Goal: Task Accomplishment & Management: Use online tool/utility

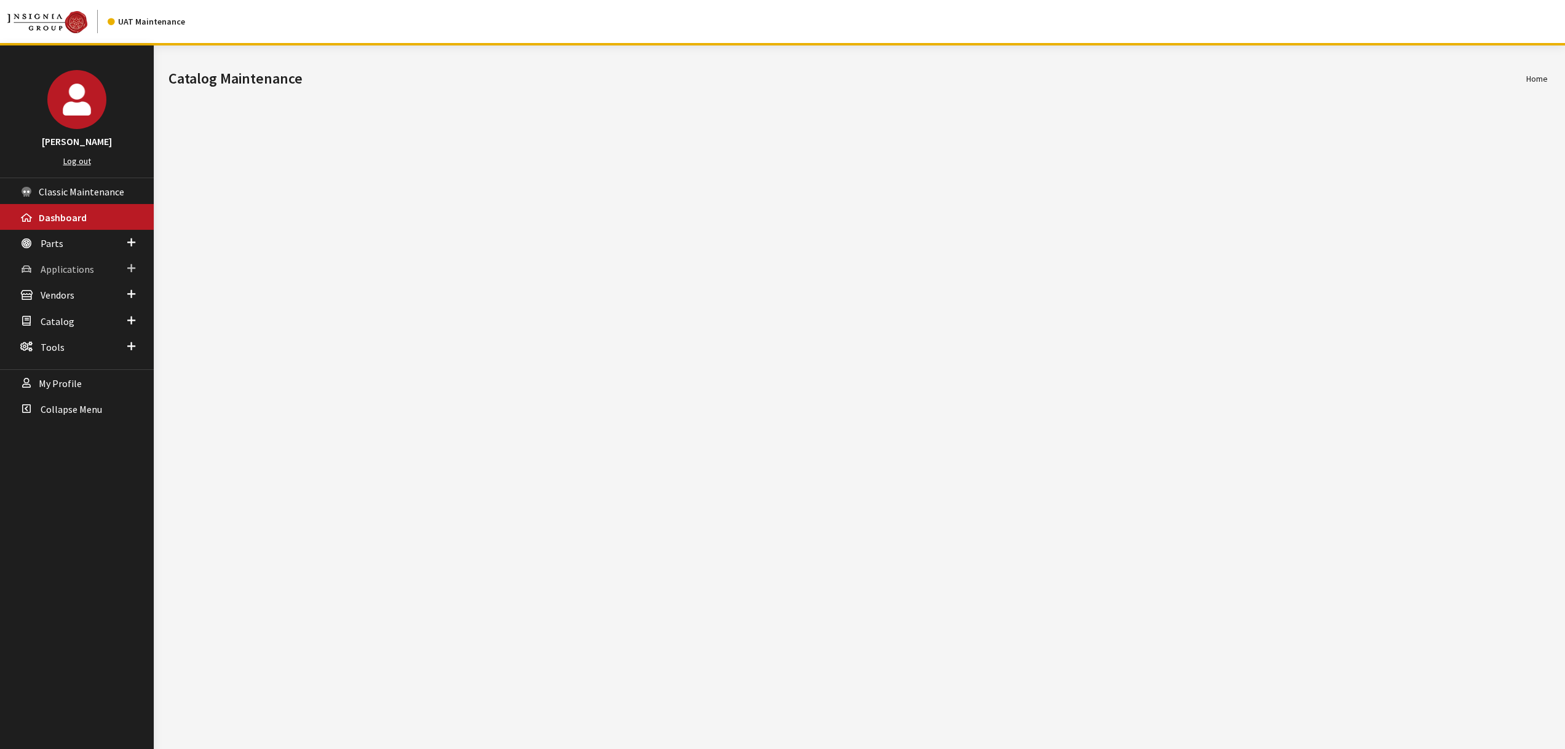
click at [60, 263] on span "Applications" at bounding box center [67, 269] width 53 height 12
click at [92, 319] on link "Application Search" at bounding box center [77, 316] width 154 height 23
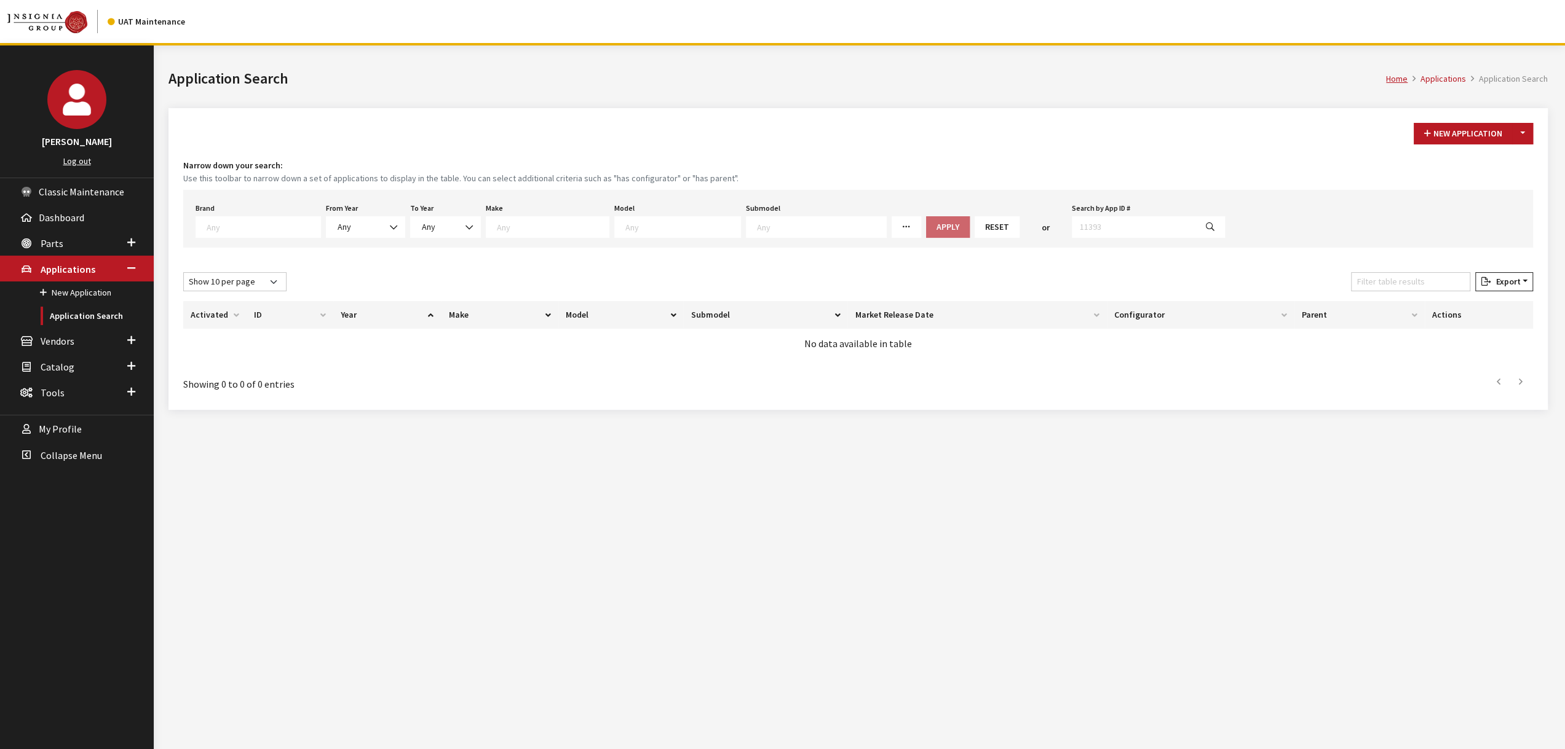
click at [245, 222] on textarea "Search" at bounding box center [264, 226] width 114 height 11
select select "1"
select select
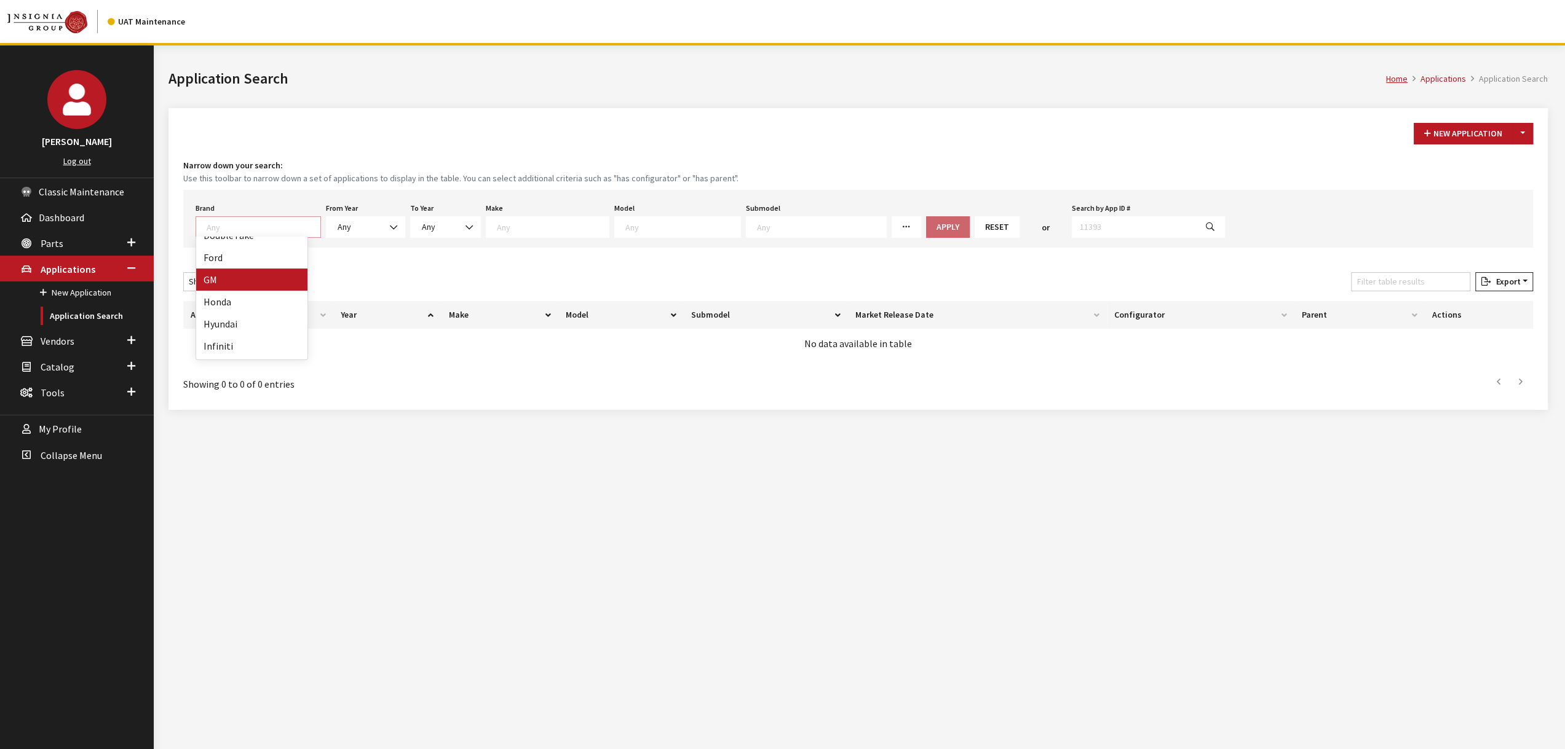
select select
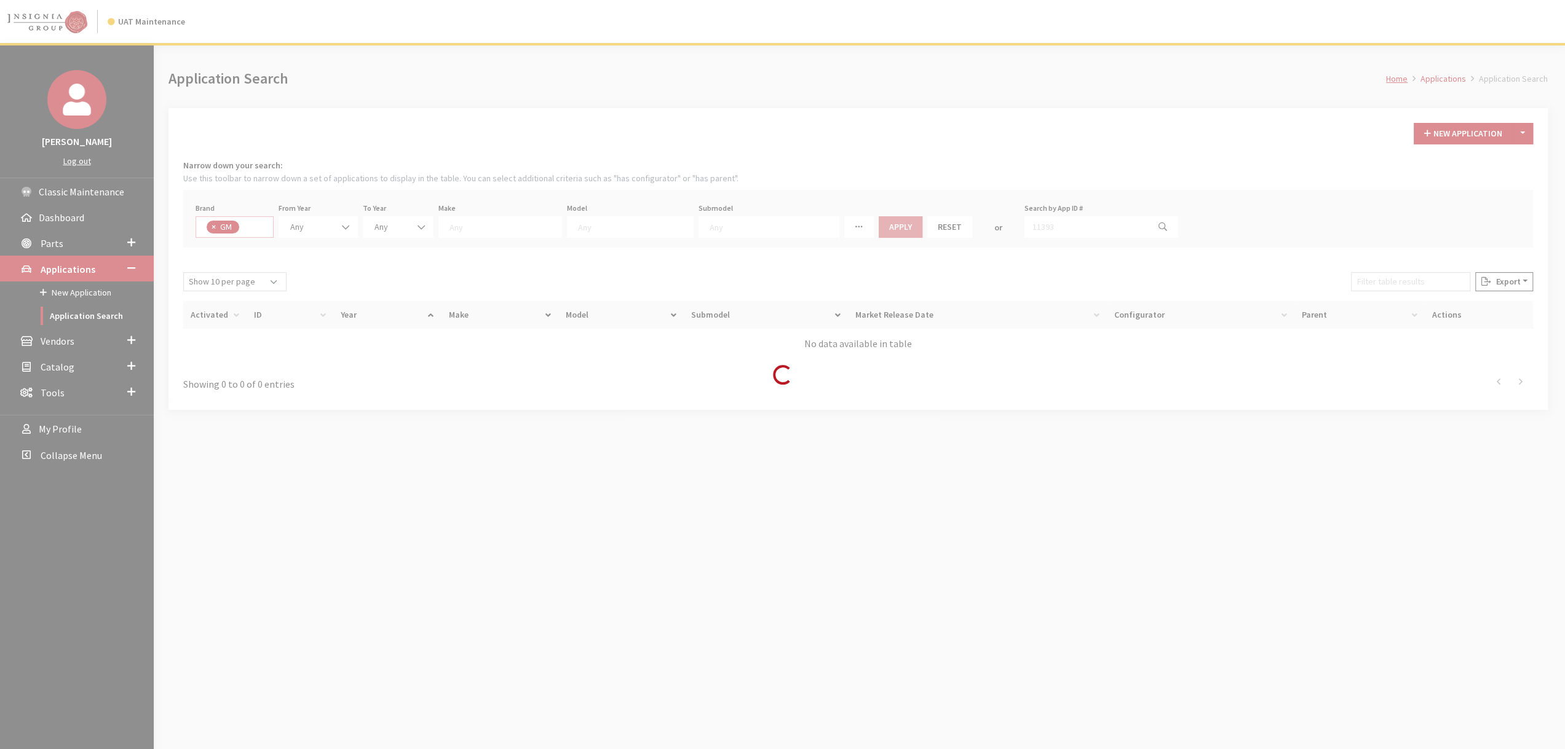
scroll to position [93, 0]
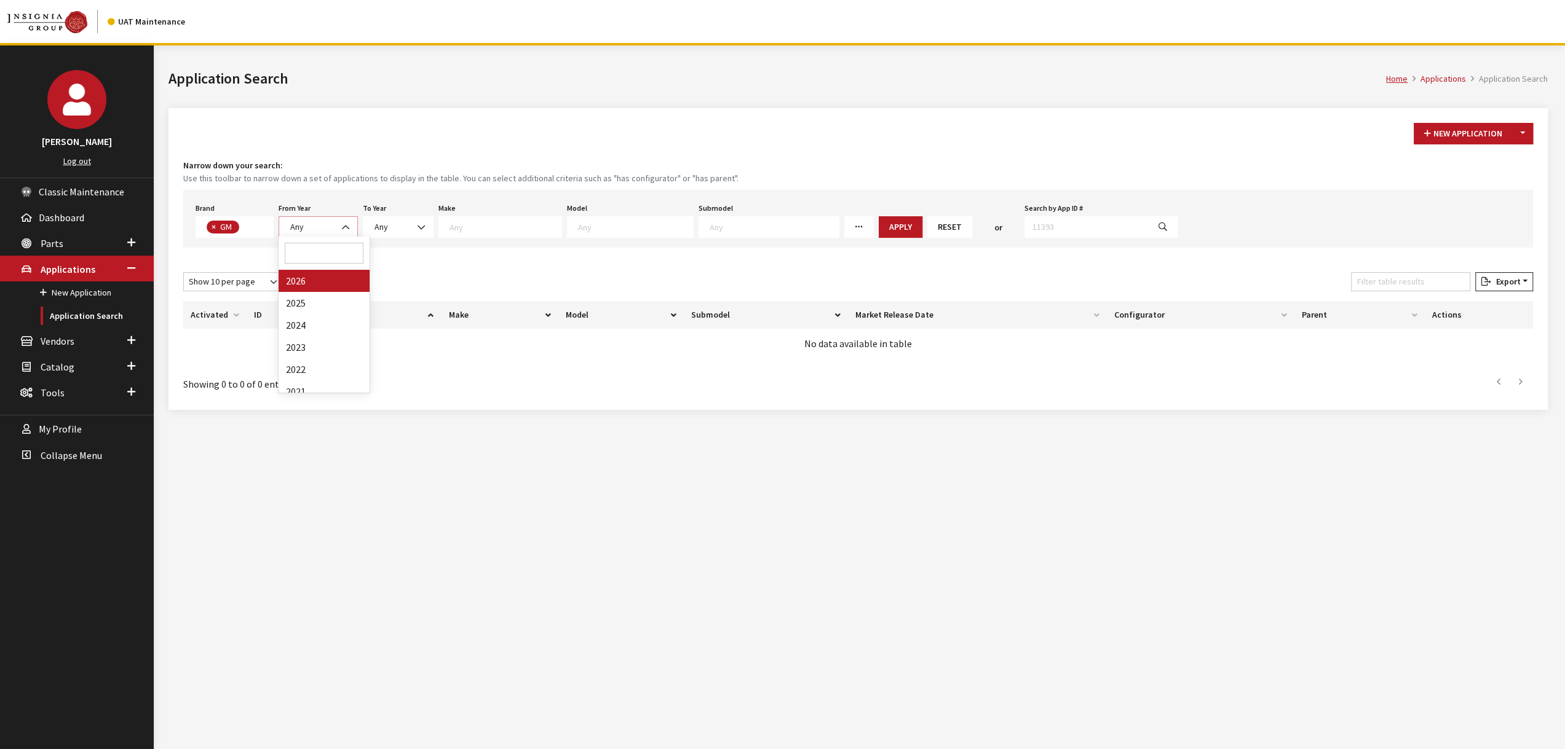
click at [342, 221] on b at bounding box center [342, 221] width 0 height 0
select select "2026"
select select
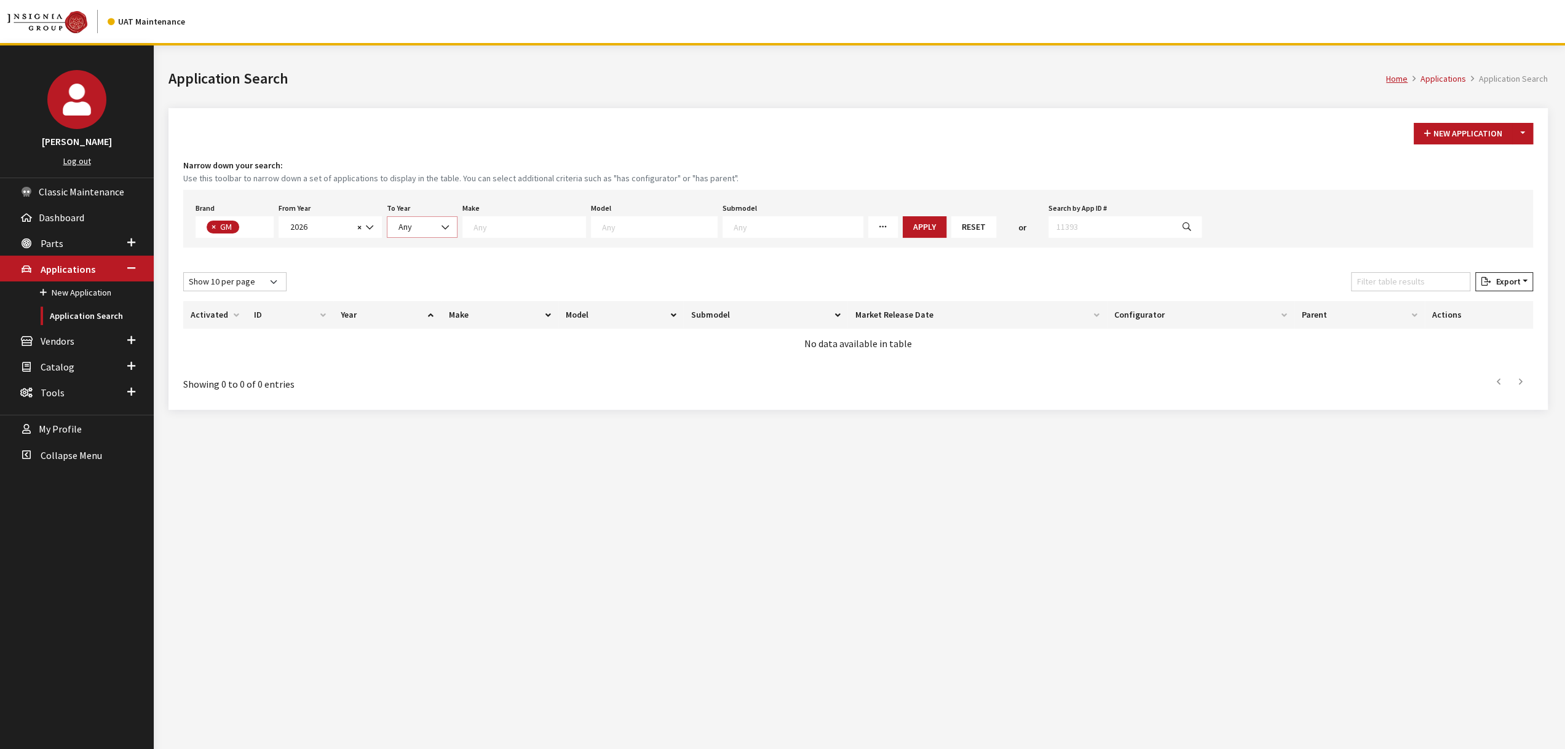
click at [418, 224] on span "Any" at bounding box center [422, 227] width 55 height 13
click at [486, 213] on div "Make Any Buick Cadillac Chevrolet GMC" at bounding box center [524, 219] width 128 height 38
click at [499, 232] on span at bounding box center [524, 227] width 124 height 22
select select "3"
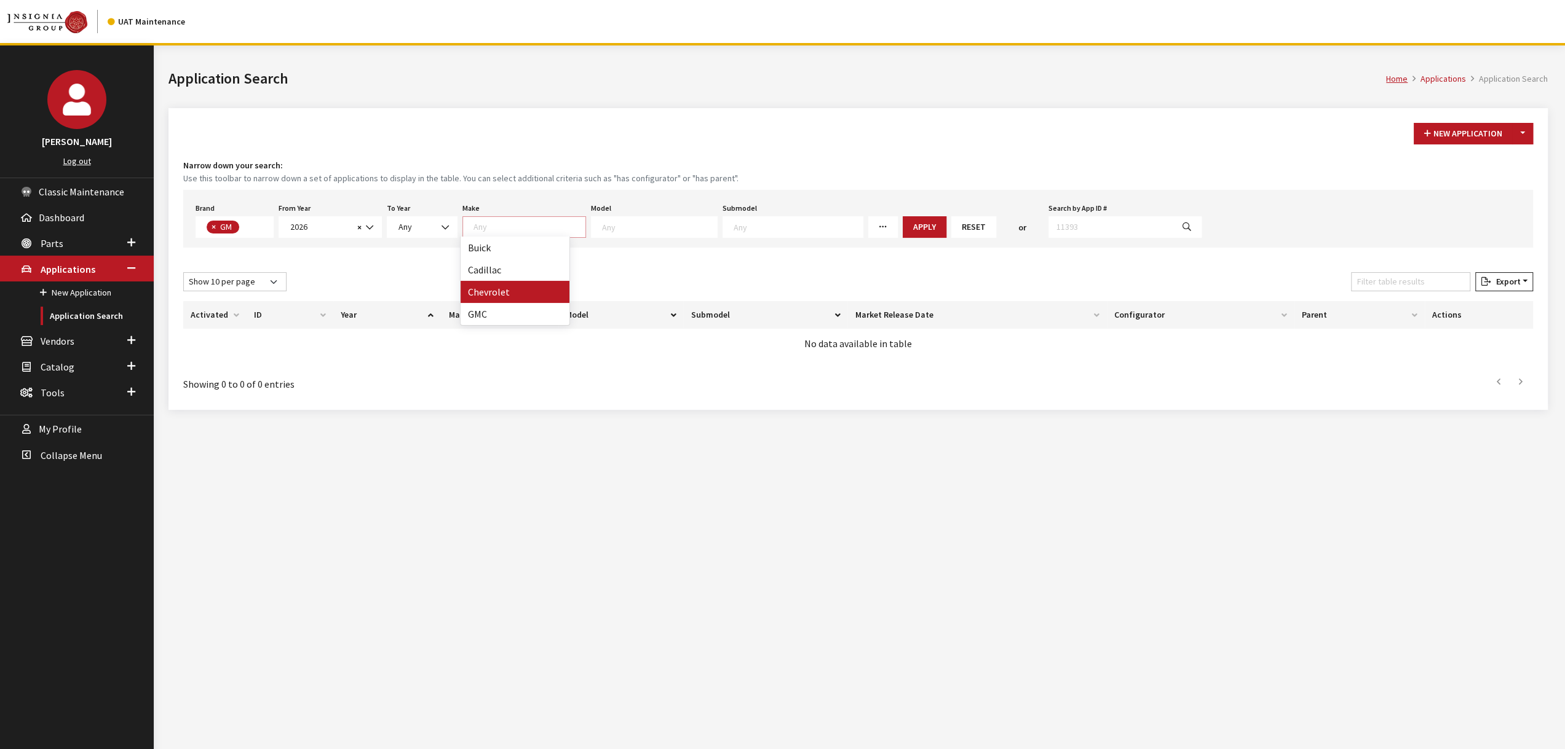
select select
click at [617, 230] on textarea "Search" at bounding box center [636, 226] width 115 height 11
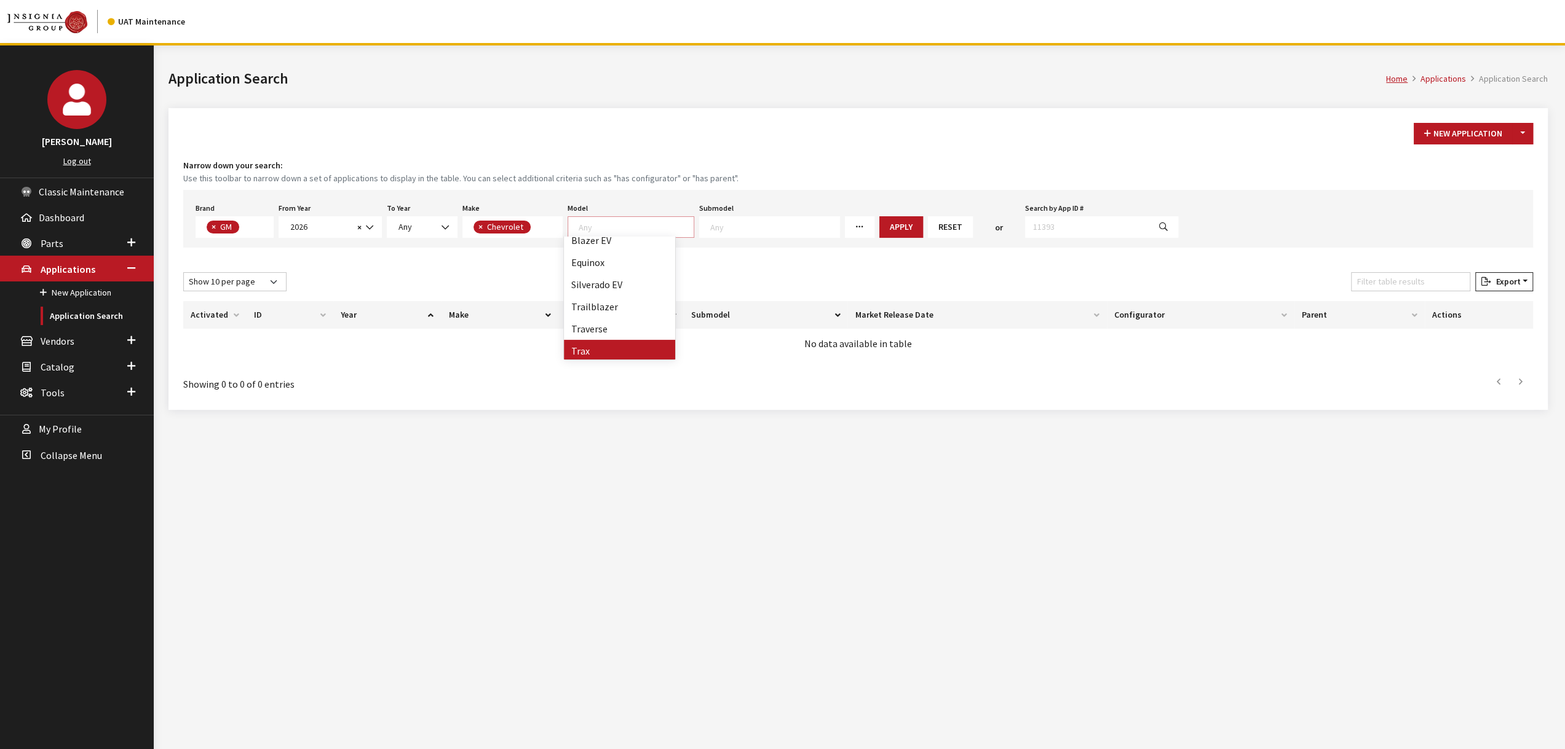
scroll to position [10, 0]
select select "561"
select select
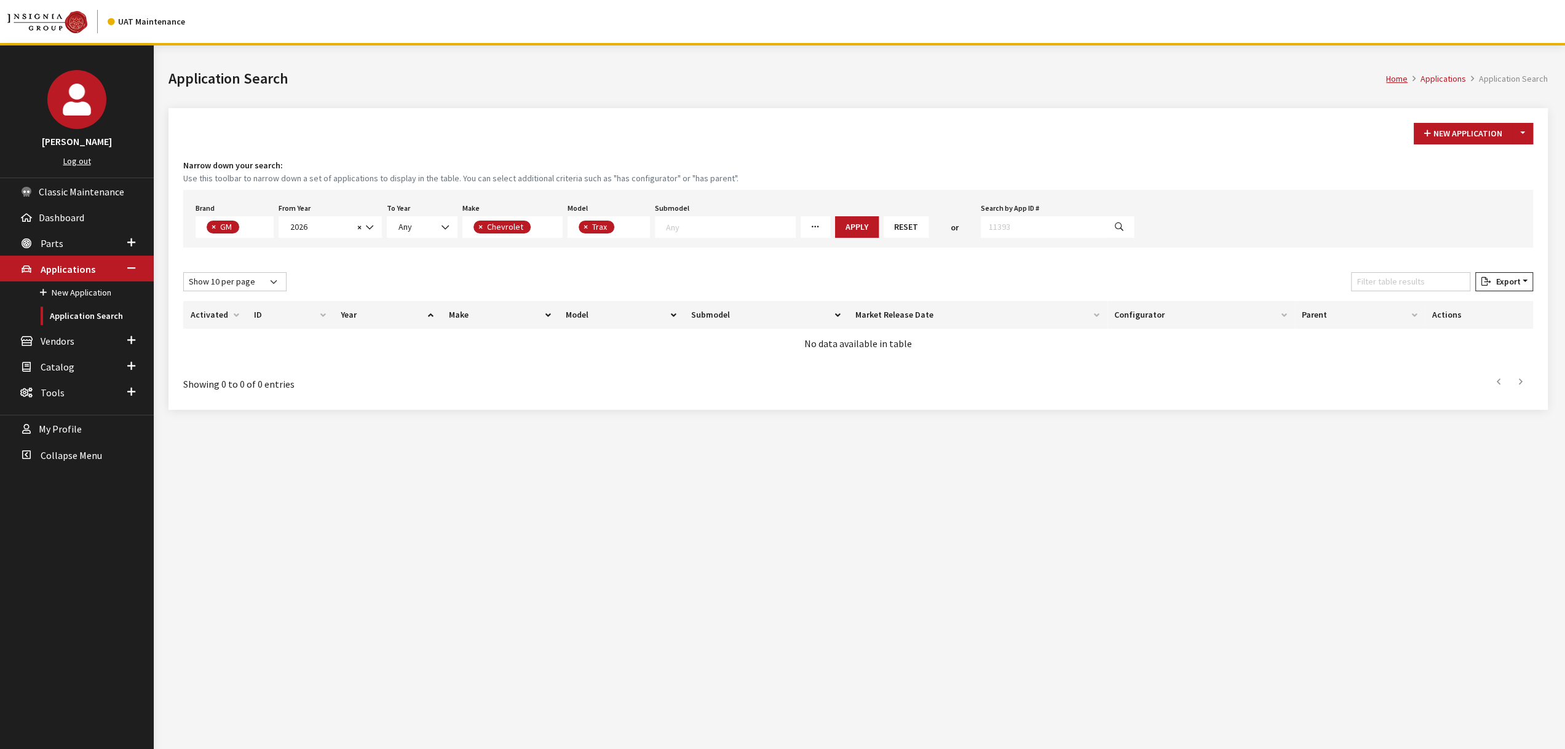
scroll to position [35, 0]
click at [838, 213] on div "Brand Any Acura Alfa Romeo Audi Bentley BMW DoubleTake [PERSON_NAME] Honda Hyun…" at bounding box center [858, 219] width 1350 height 58
click at [837, 222] on button "Apply" at bounding box center [857, 227] width 44 height 22
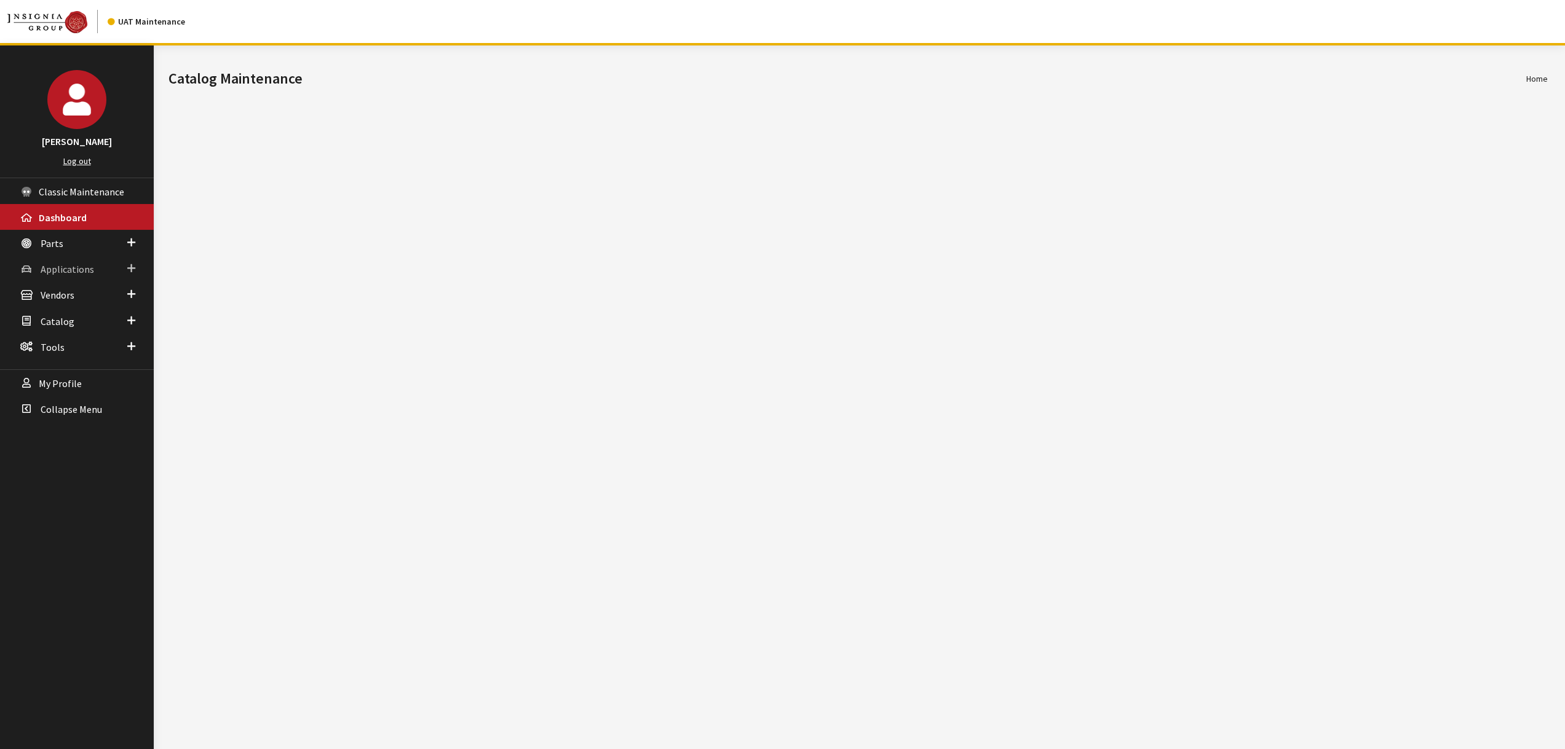
click at [53, 266] on span "Applications" at bounding box center [67, 269] width 53 height 12
click at [74, 309] on link "Application Search" at bounding box center [77, 316] width 154 height 23
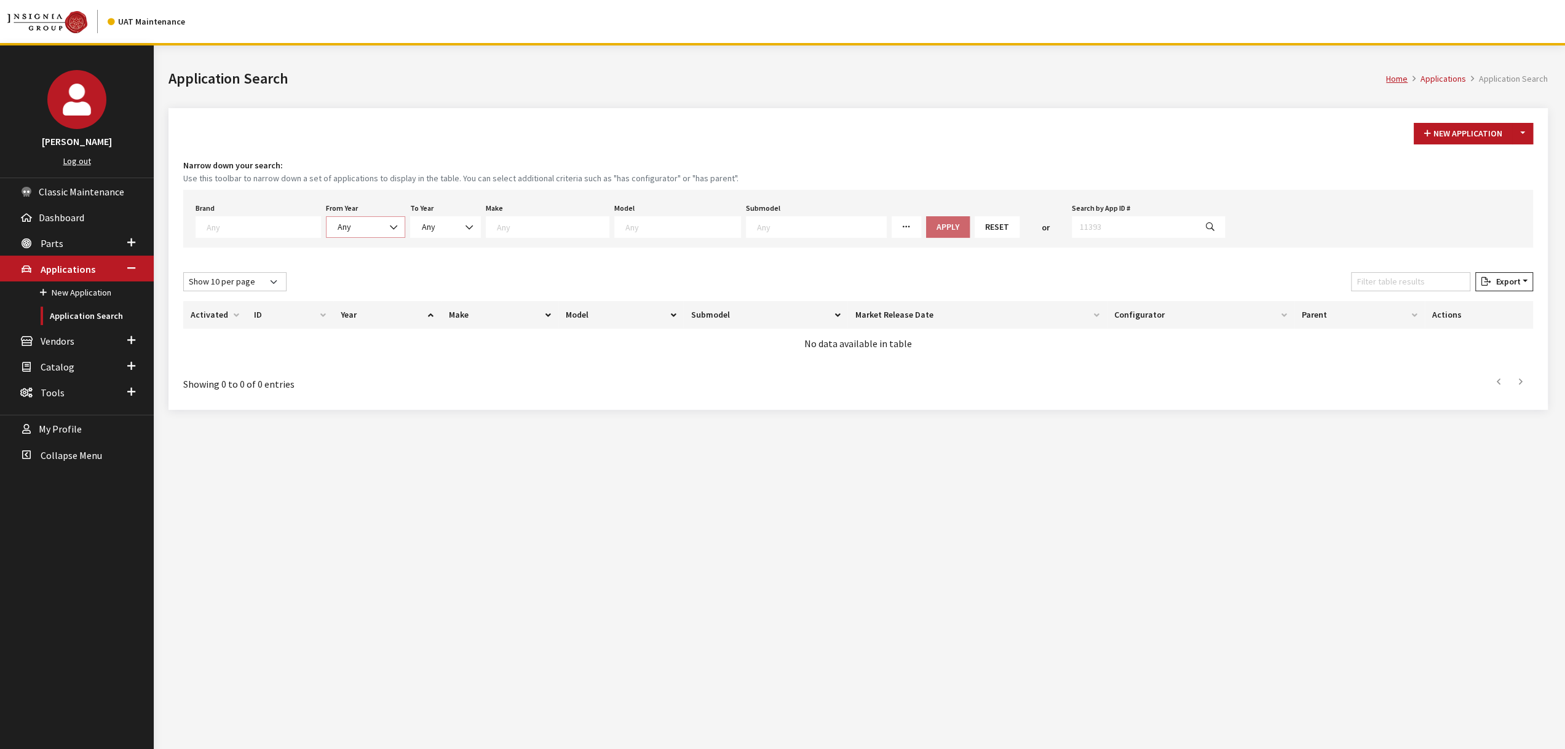
click at [338, 221] on span "Any" at bounding box center [345, 226] width 14 height 11
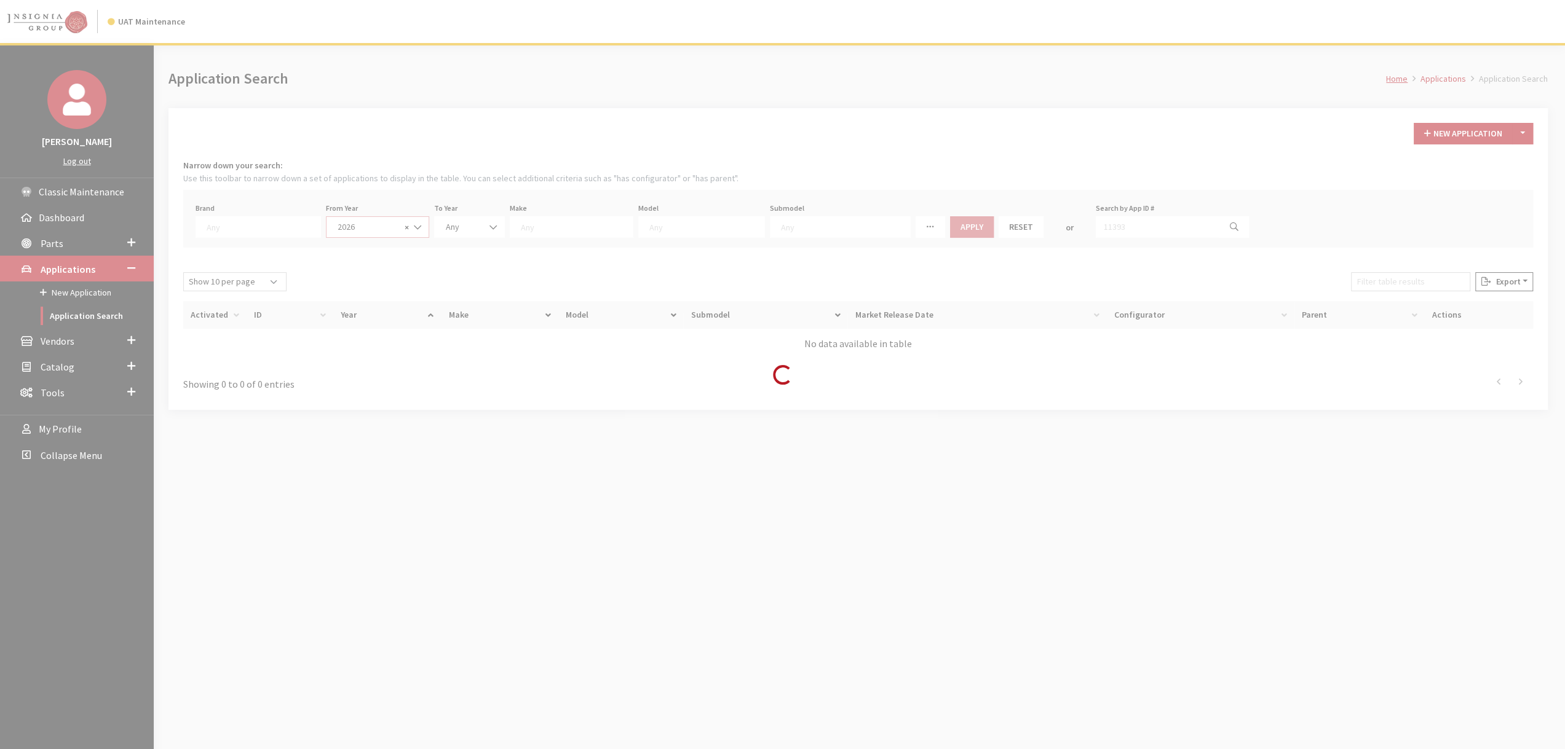
select select "2026"
select select
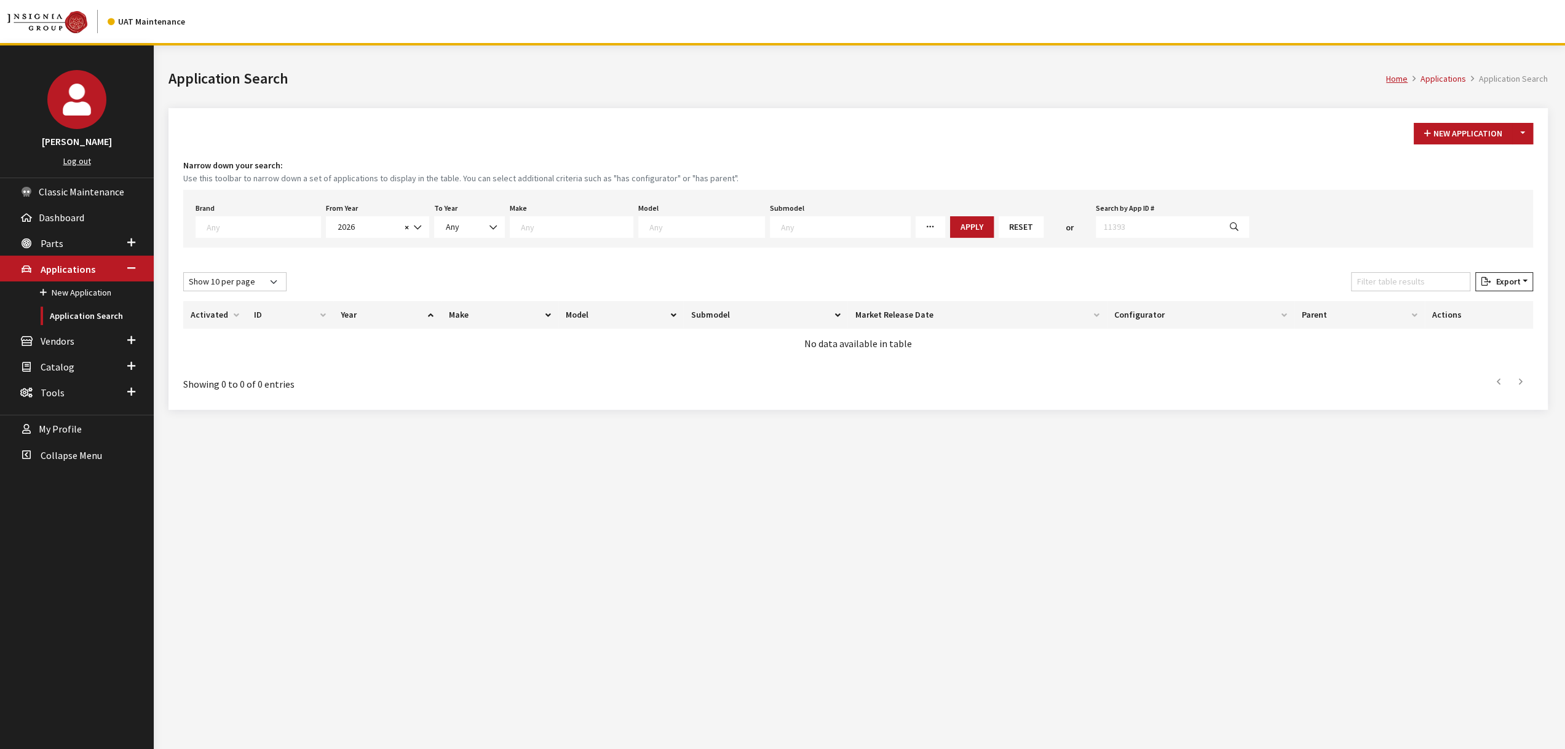
click at [222, 220] on span at bounding box center [262, 225] width 117 height 11
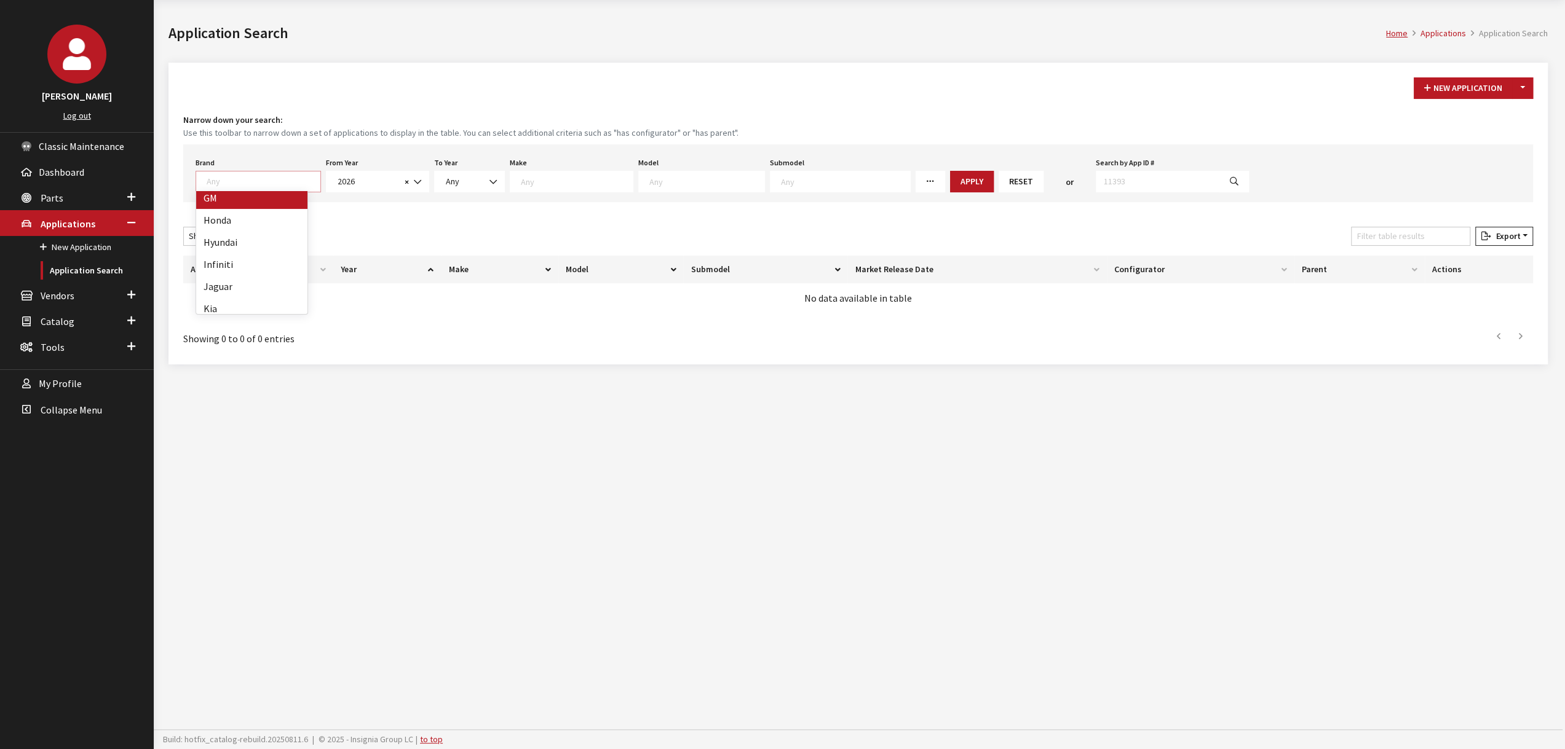
scroll to position [184, 0]
drag, startPoint x: 248, startPoint y: 304, endPoint x: 285, endPoint y: 281, distance: 43.3
select select "550"
select select
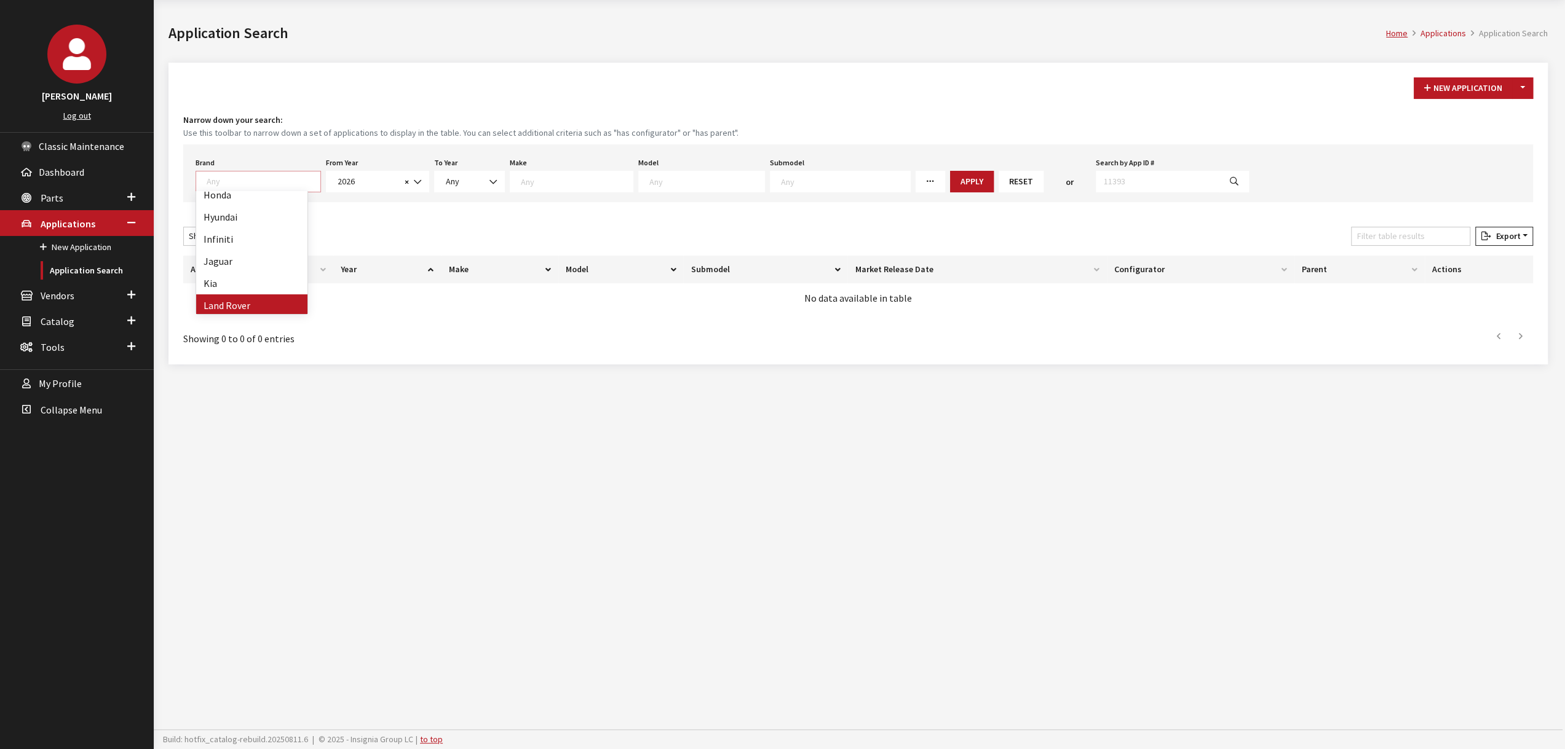
select select
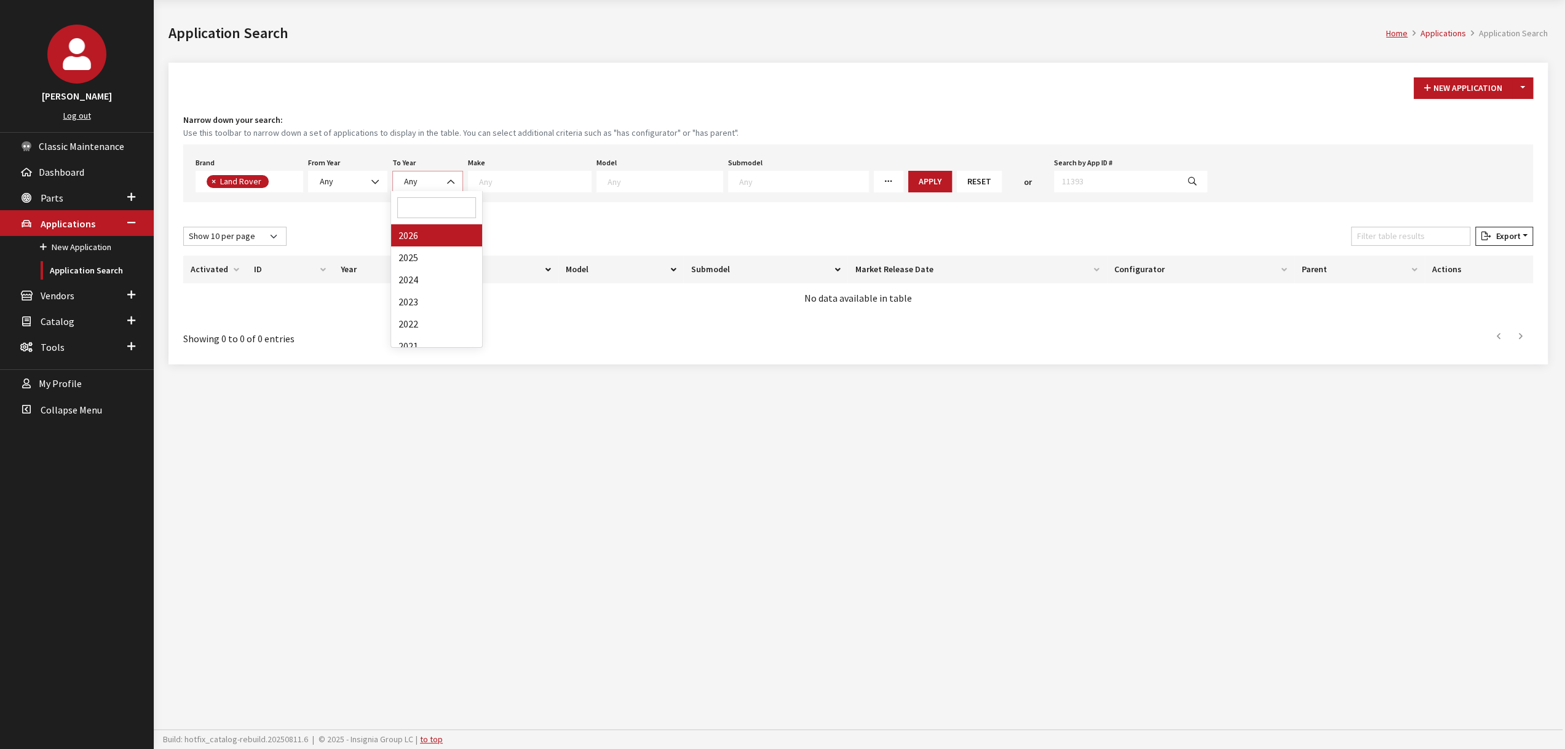
click at [437, 187] on span "Any" at bounding box center [427, 182] width 71 height 22
click at [390, 186] on div "To Year Any 2026 2025 2024 2023 2022 2021 2020 2019 2018 2017 2016 Any" at bounding box center [428, 173] width 76 height 38
click at [371, 176] on b at bounding box center [371, 176] width 0 height 0
drag, startPoint x: 375, startPoint y: 240, endPoint x: 401, endPoint y: 220, distance: 33.3
select select "2026"
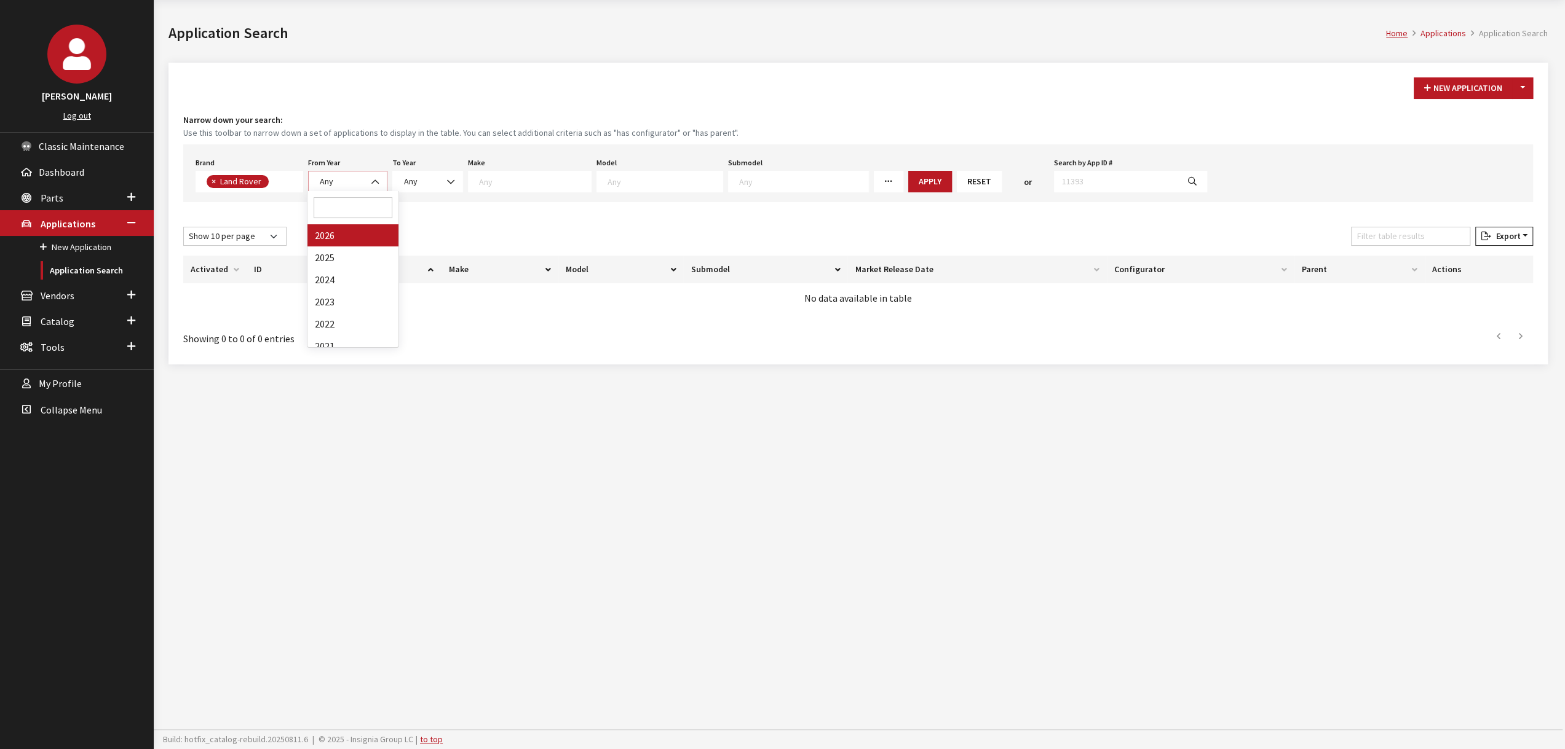
select select
click at [437, 181] on span "Any" at bounding box center [435, 181] width 14 height 11
click at [529, 171] on span at bounding box center [554, 182] width 124 height 22
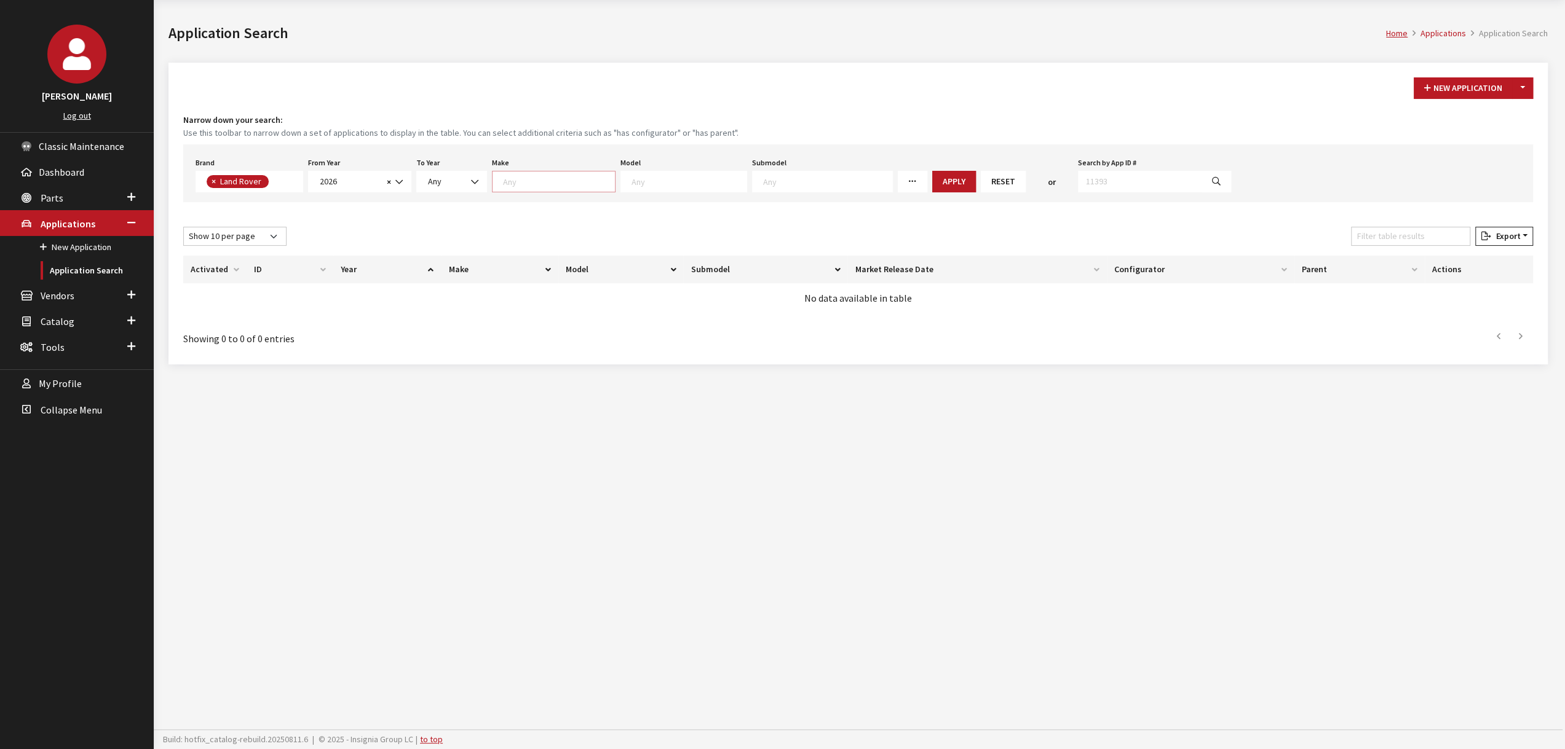
scroll to position [1, 0]
select select "65"
select select
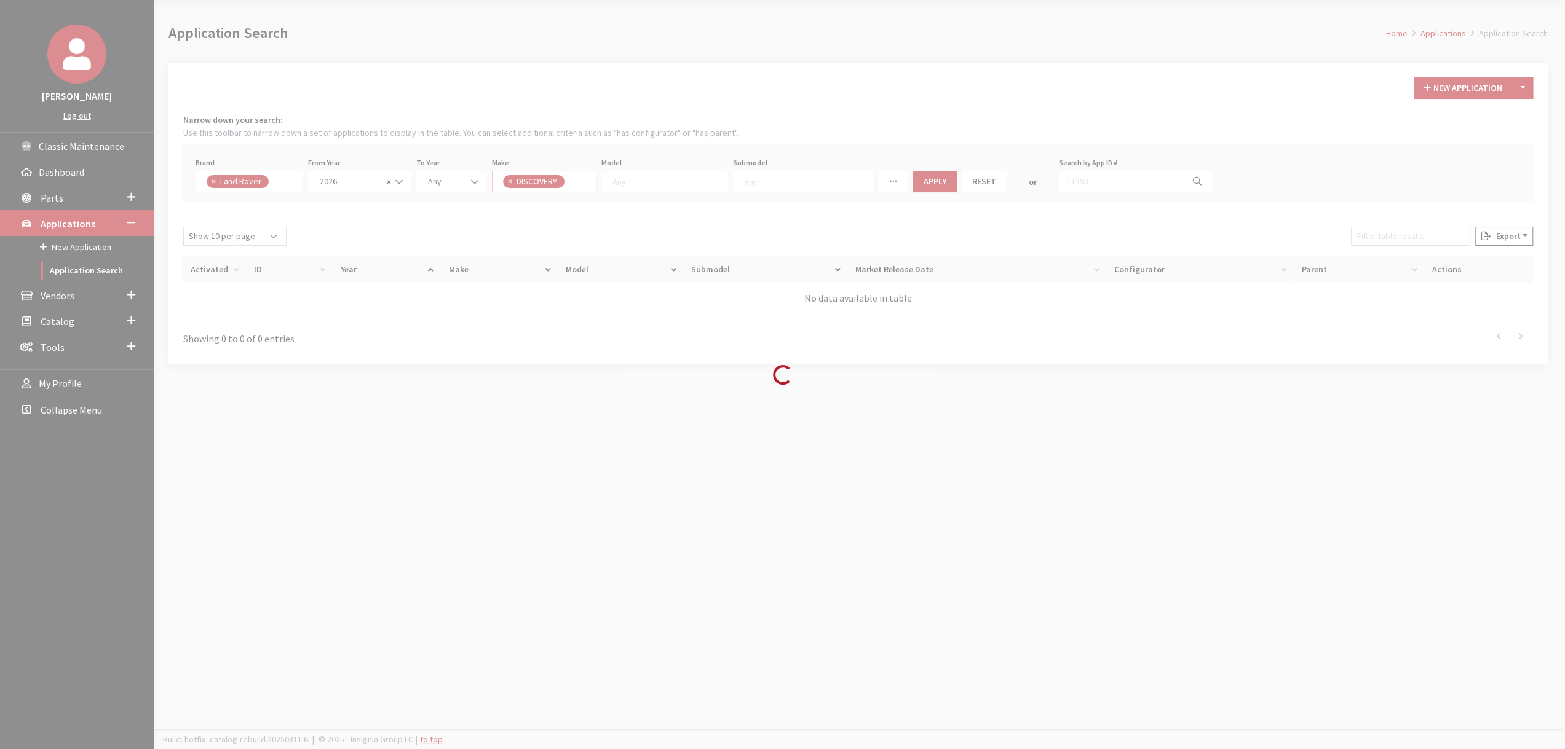
scroll to position [0, 0]
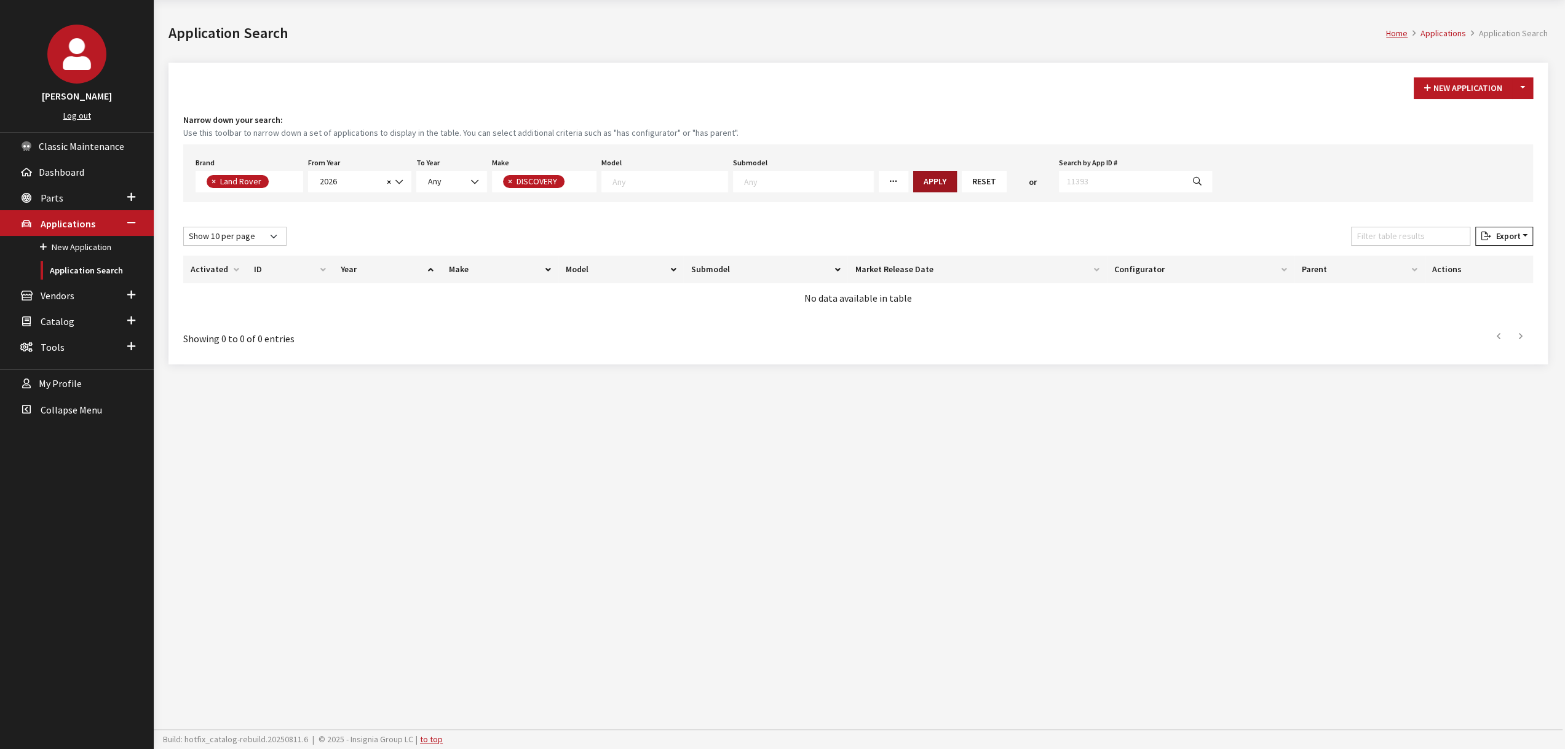
click at [913, 188] on button "Apply" at bounding box center [935, 182] width 44 height 22
